Goal: Check status: Check status

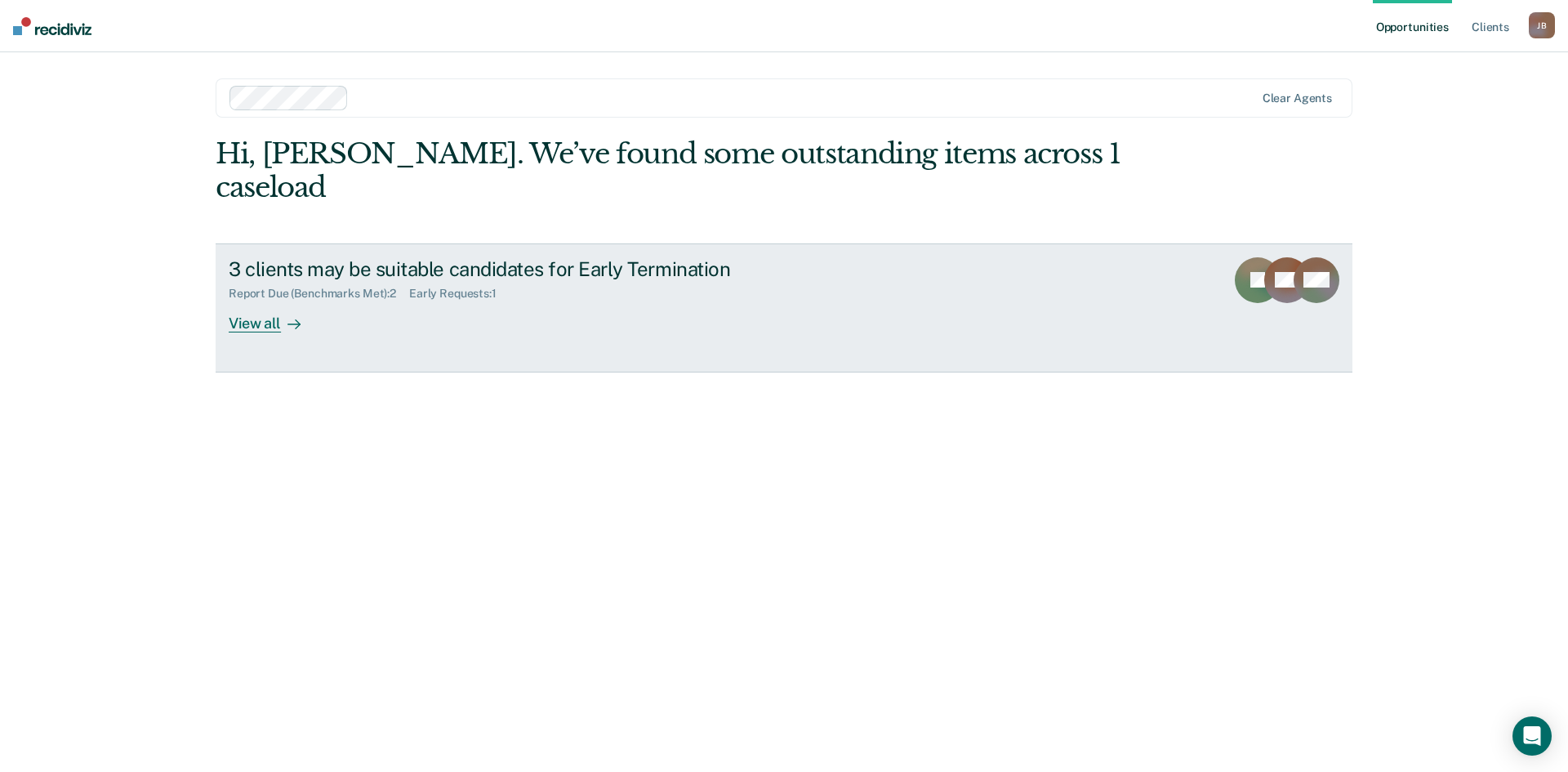
click at [260, 300] on div "View all" at bounding box center [274, 316] width 92 height 32
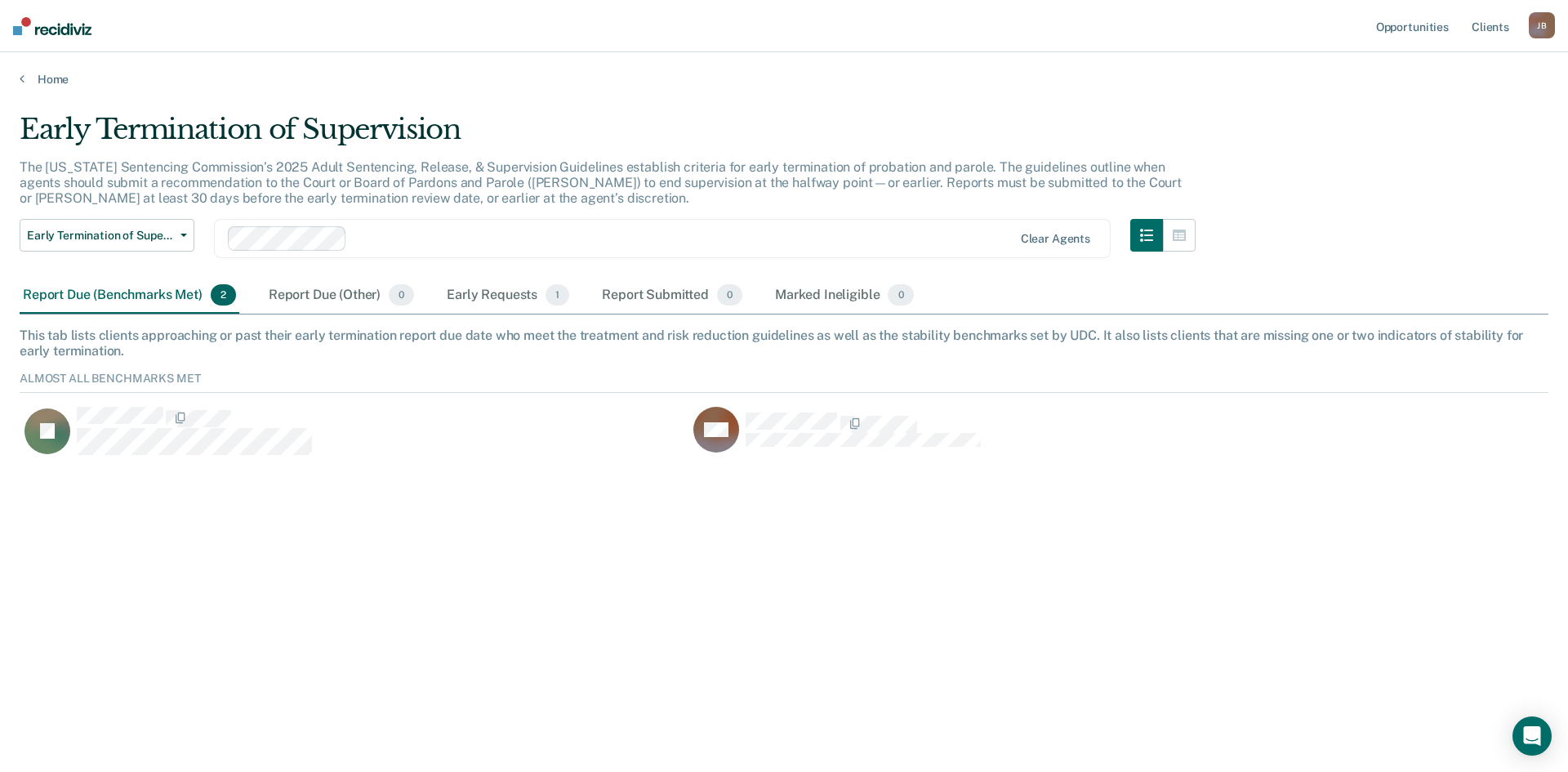
scroll to position [87, 1517]
click at [511, 284] on div "Early Requests 1" at bounding box center [508, 296] width 129 height 36
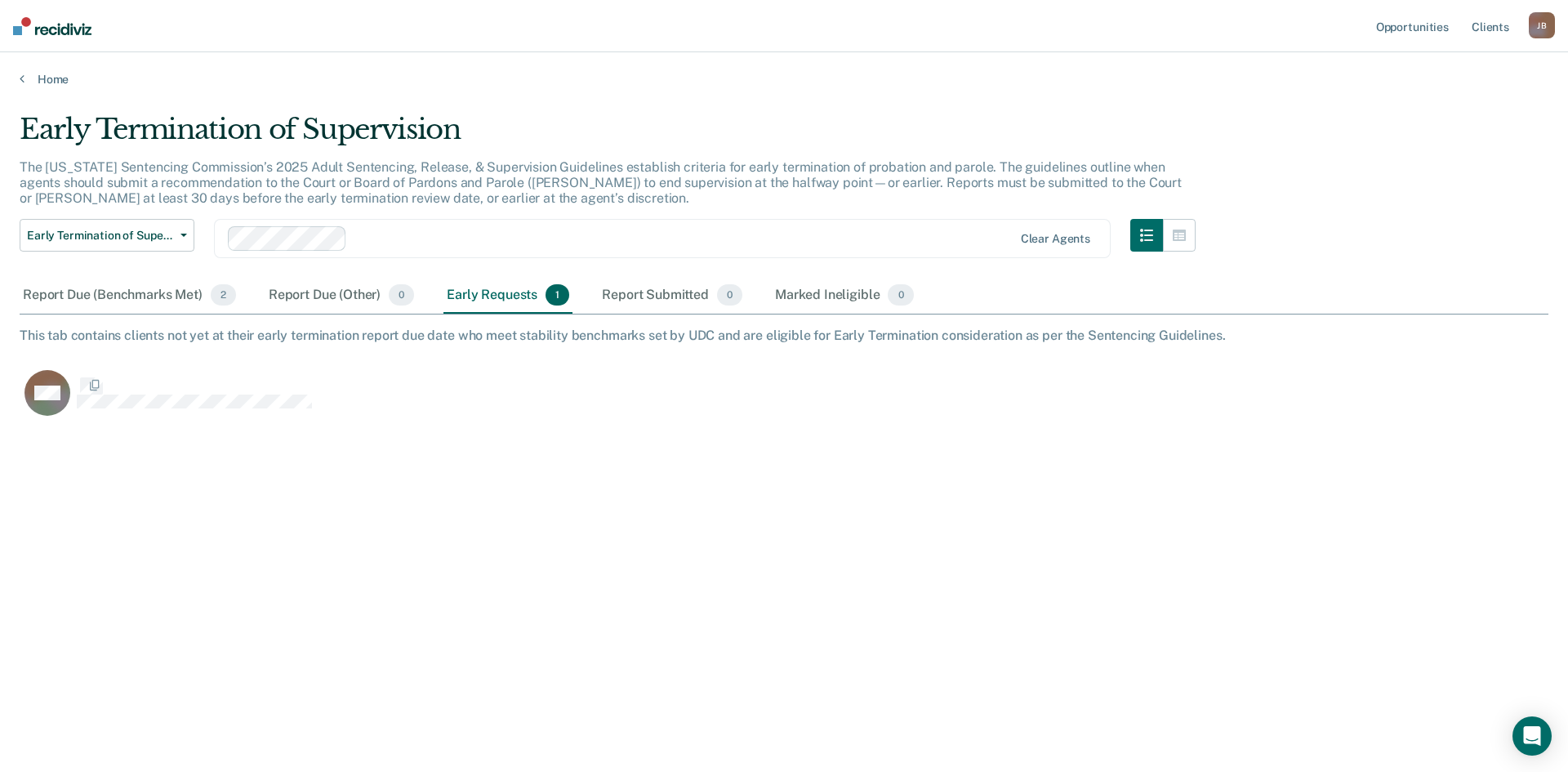
scroll to position [524, 1517]
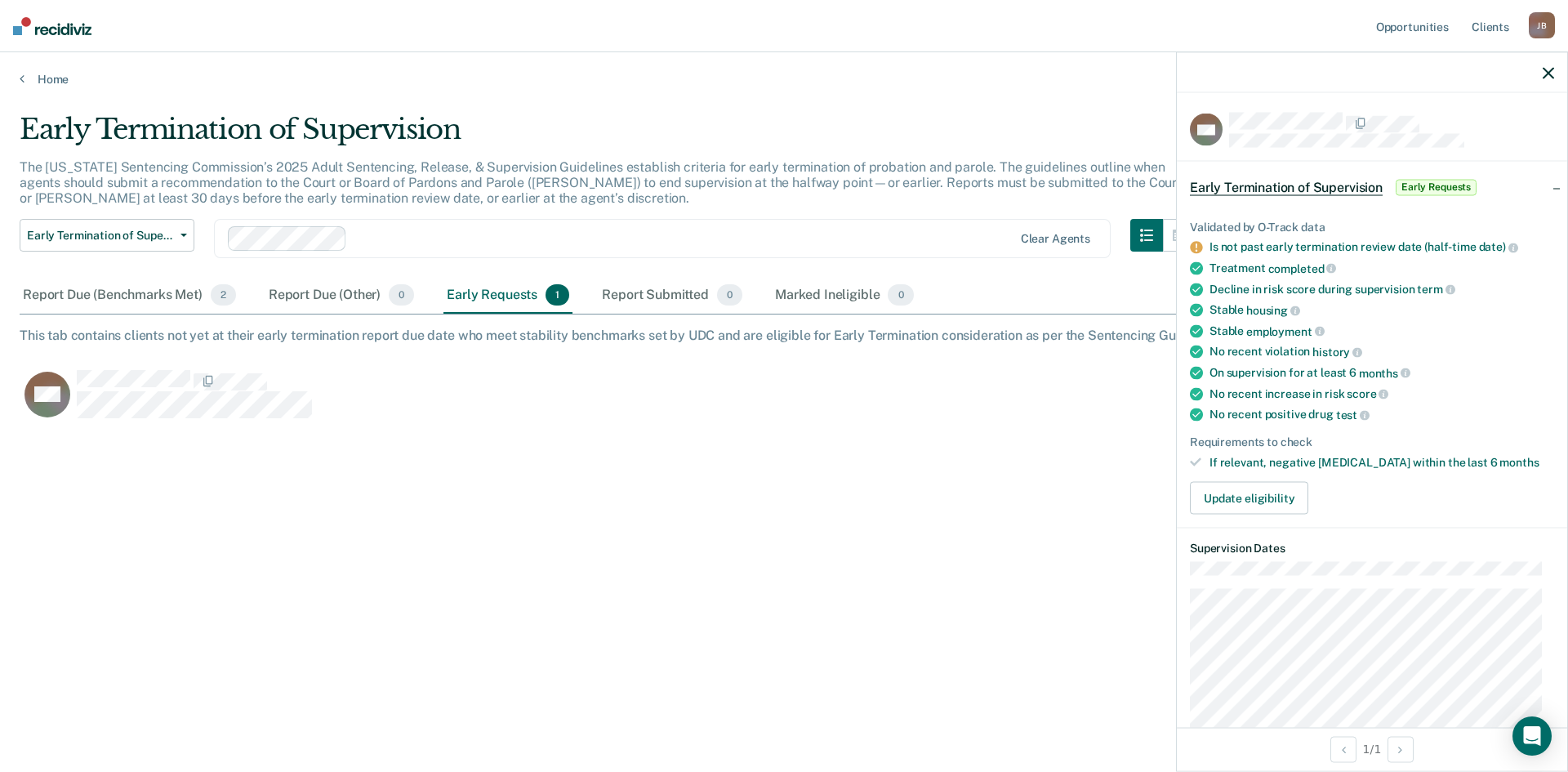
click at [1548, 79] on icon "button" at bounding box center [1548, 73] width 11 height 11
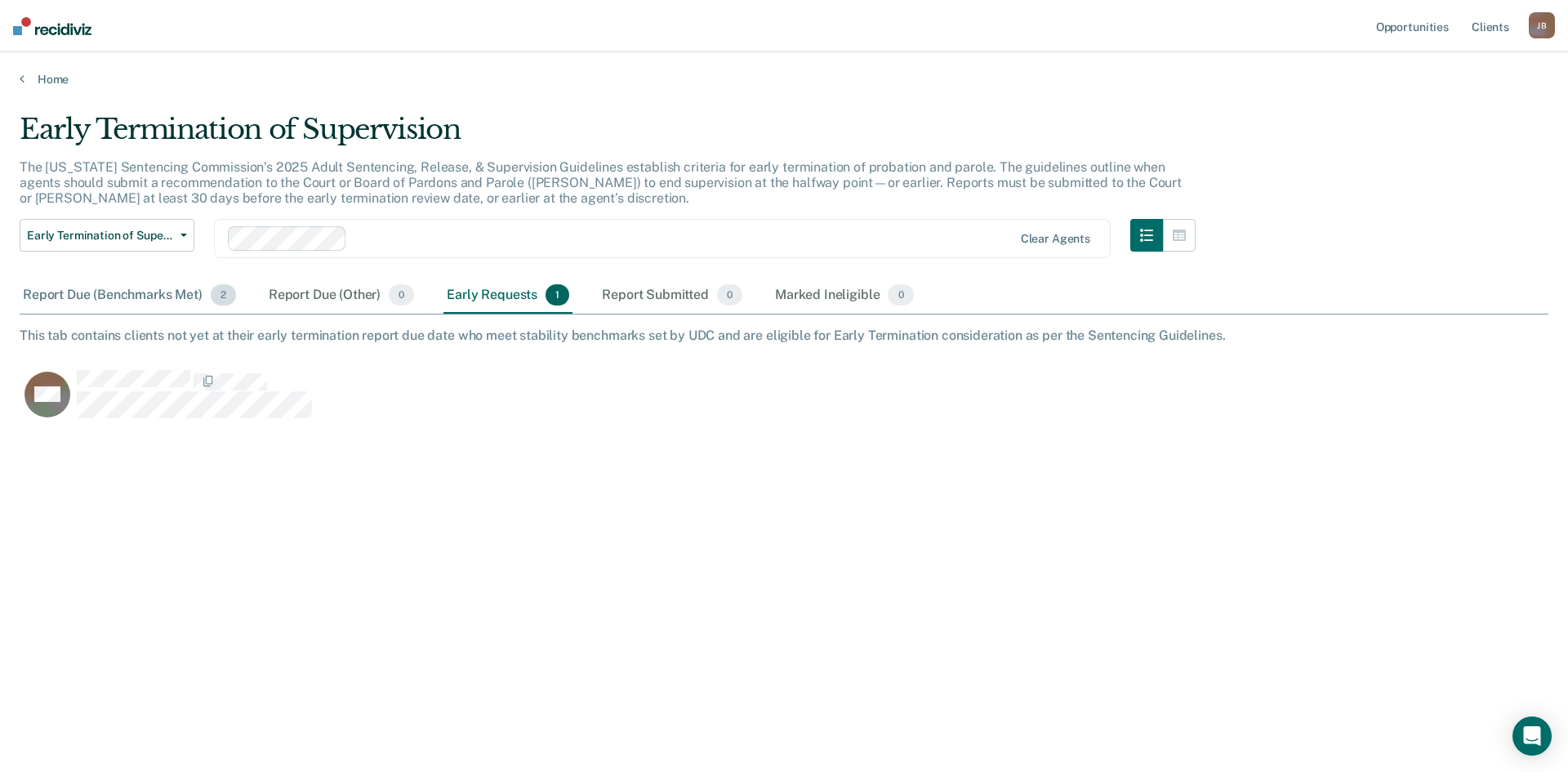
click at [140, 303] on div "Report Due (Benchmarks Met) 2" at bounding box center [129, 296] width 220 height 36
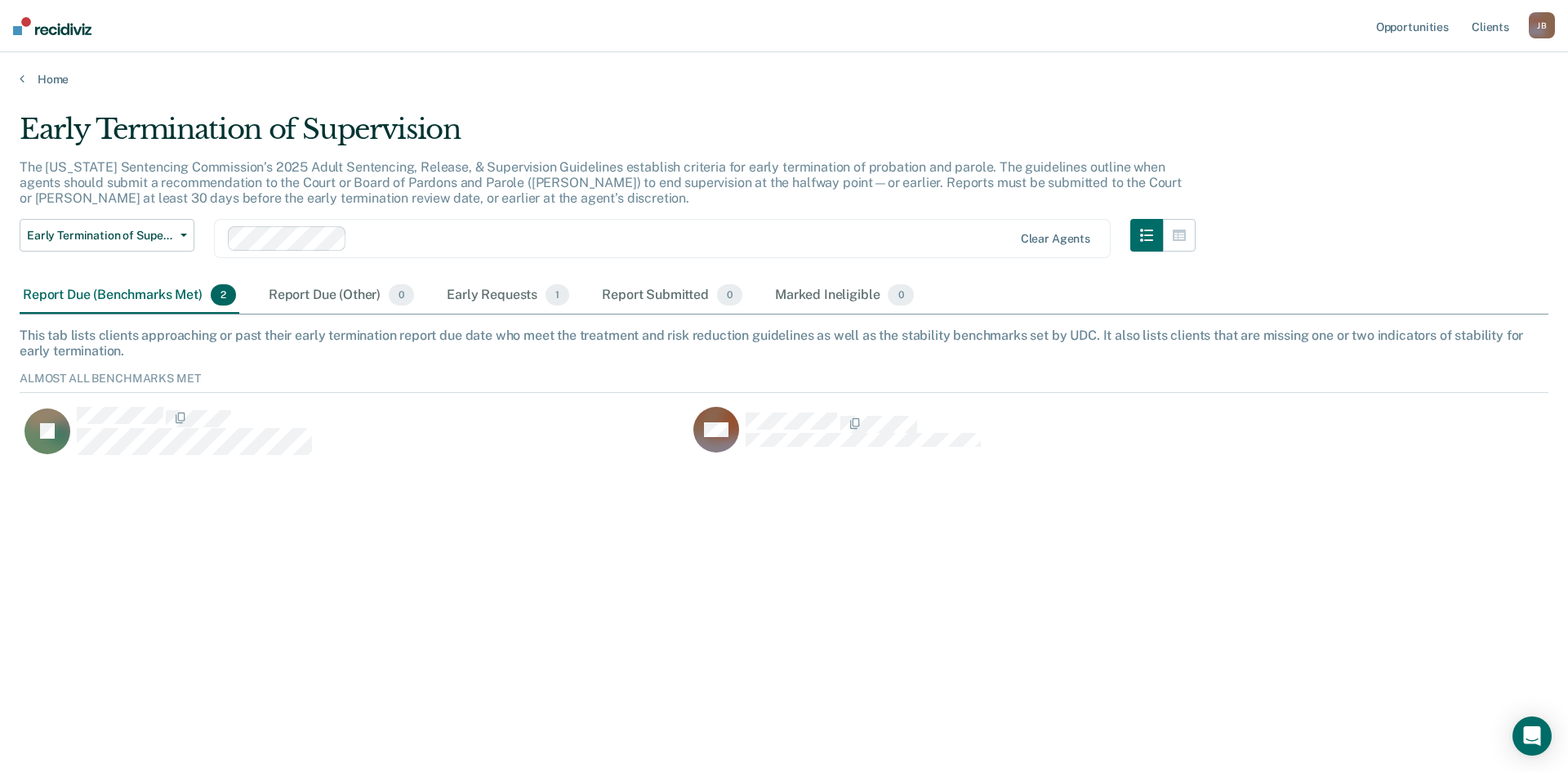
scroll to position [87, 1517]
